Goal: Navigation & Orientation: Find specific page/section

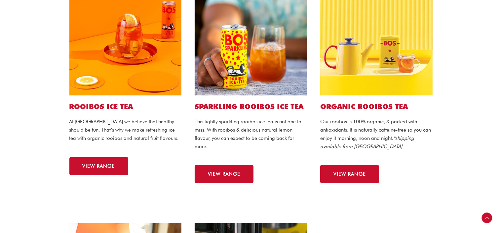
scroll to position [66, 0]
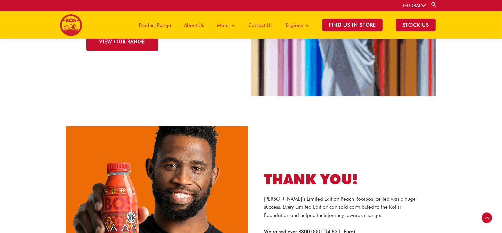
scroll to position [625, 0]
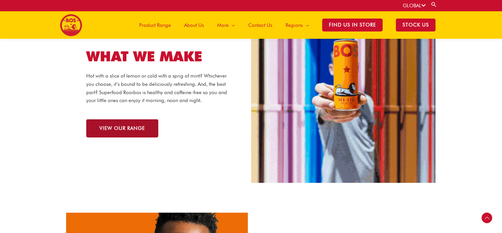
click at [135, 126] on span "VIEW OUR RANGE" at bounding box center [123, 128] width 46 height 5
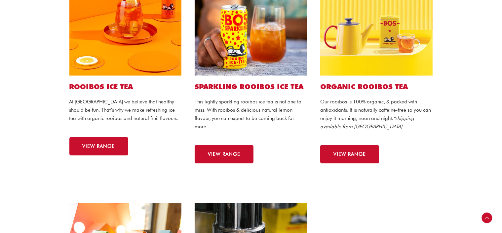
scroll to position [198, 0]
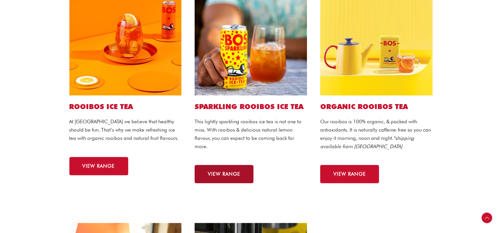
click at [220, 179] on link "VIEW RANGE" at bounding box center [224, 174] width 59 height 18
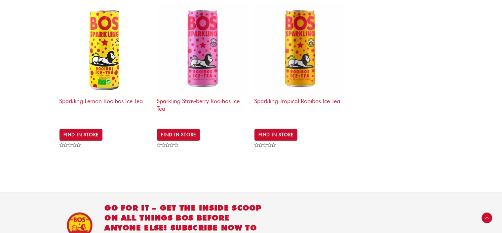
scroll to position [215, 0]
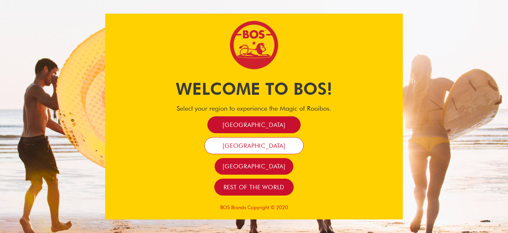
click at [257, 145] on span "[GEOGRAPHIC_DATA]" at bounding box center [254, 146] width 63 height 8
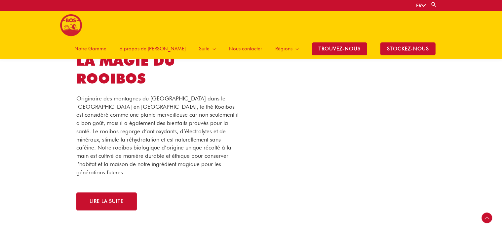
scroll to position [1119, 0]
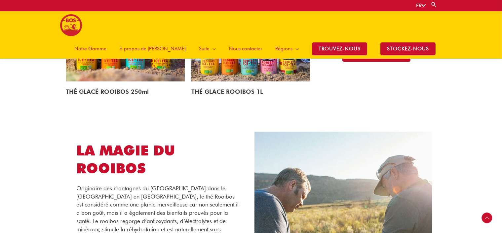
click at [106, 66] on img at bounding box center [125, 43] width 119 height 78
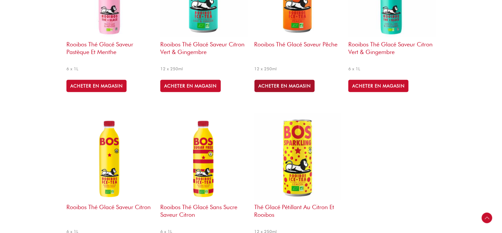
scroll to position [298, 0]
